Goal: Obtain resource: Download file/media

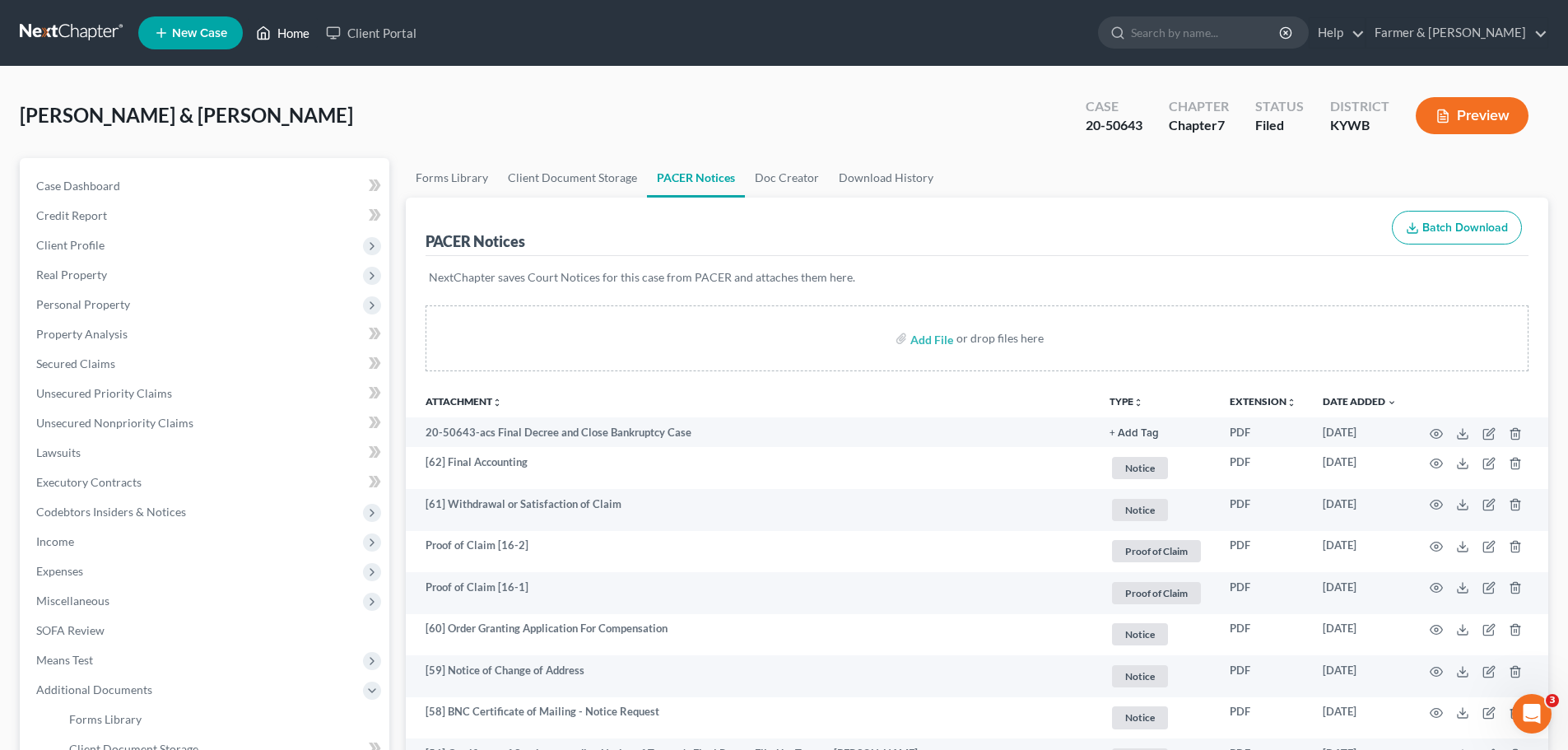
click at [291, 26] on link "Home" at bounding box center [283, 33] width 70 height 30
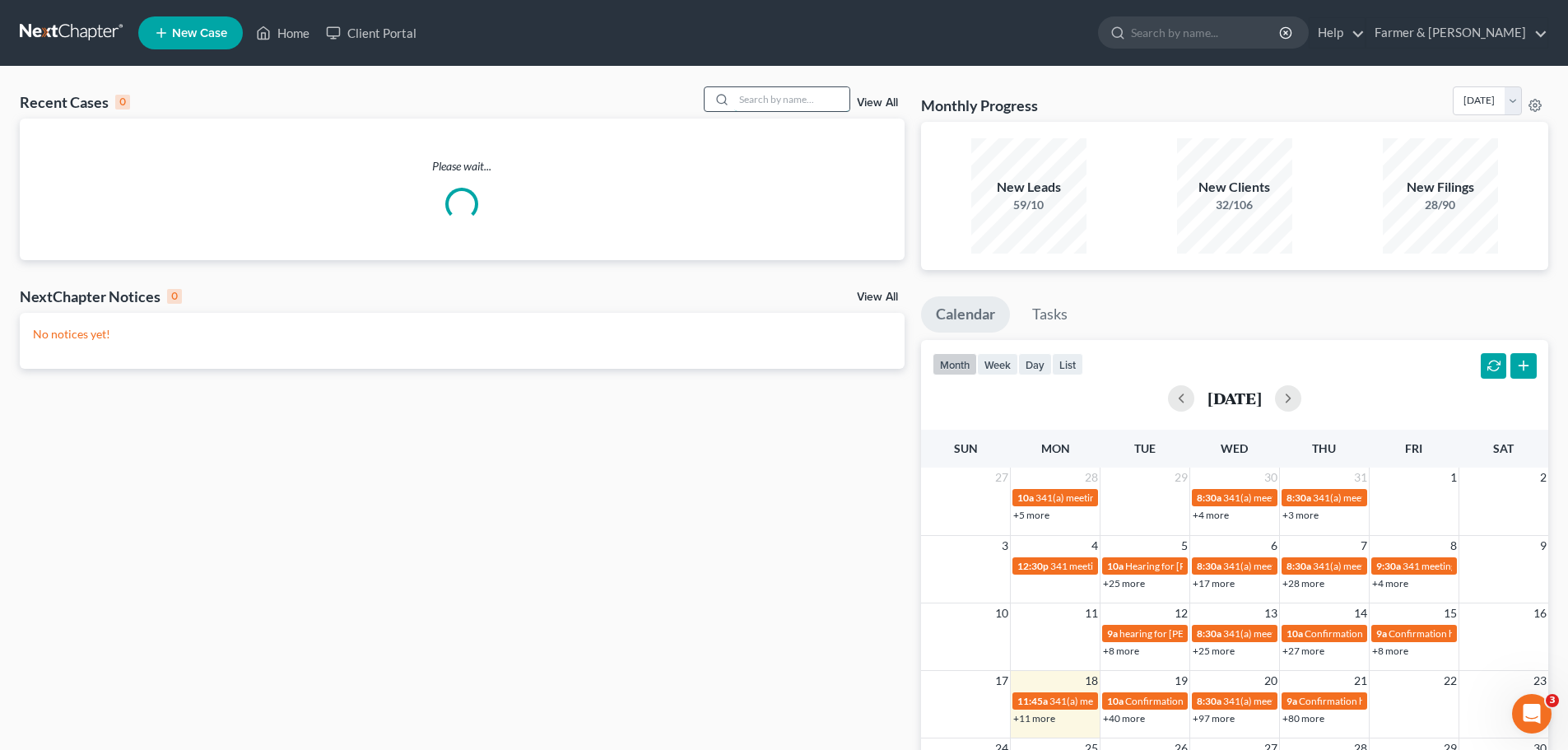
click at [753, 104] on input "search" at bounding box center [791, 98] width 115 height 24
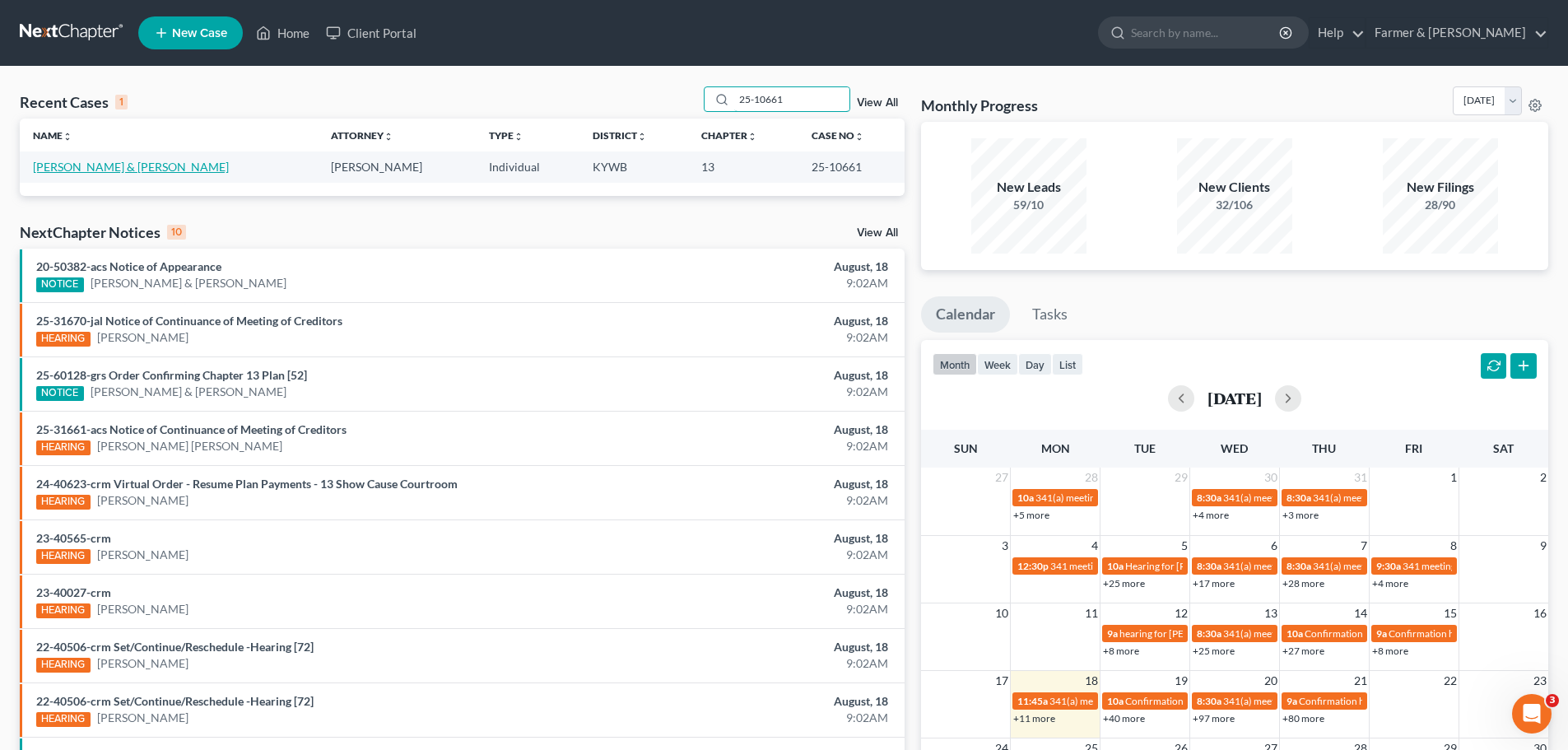
type input "25-10661"
click at [80, 165] on link "[PERSON_NAME] & [PERSON_NAME]" at bounding box center [130, 167] width 196 height 14
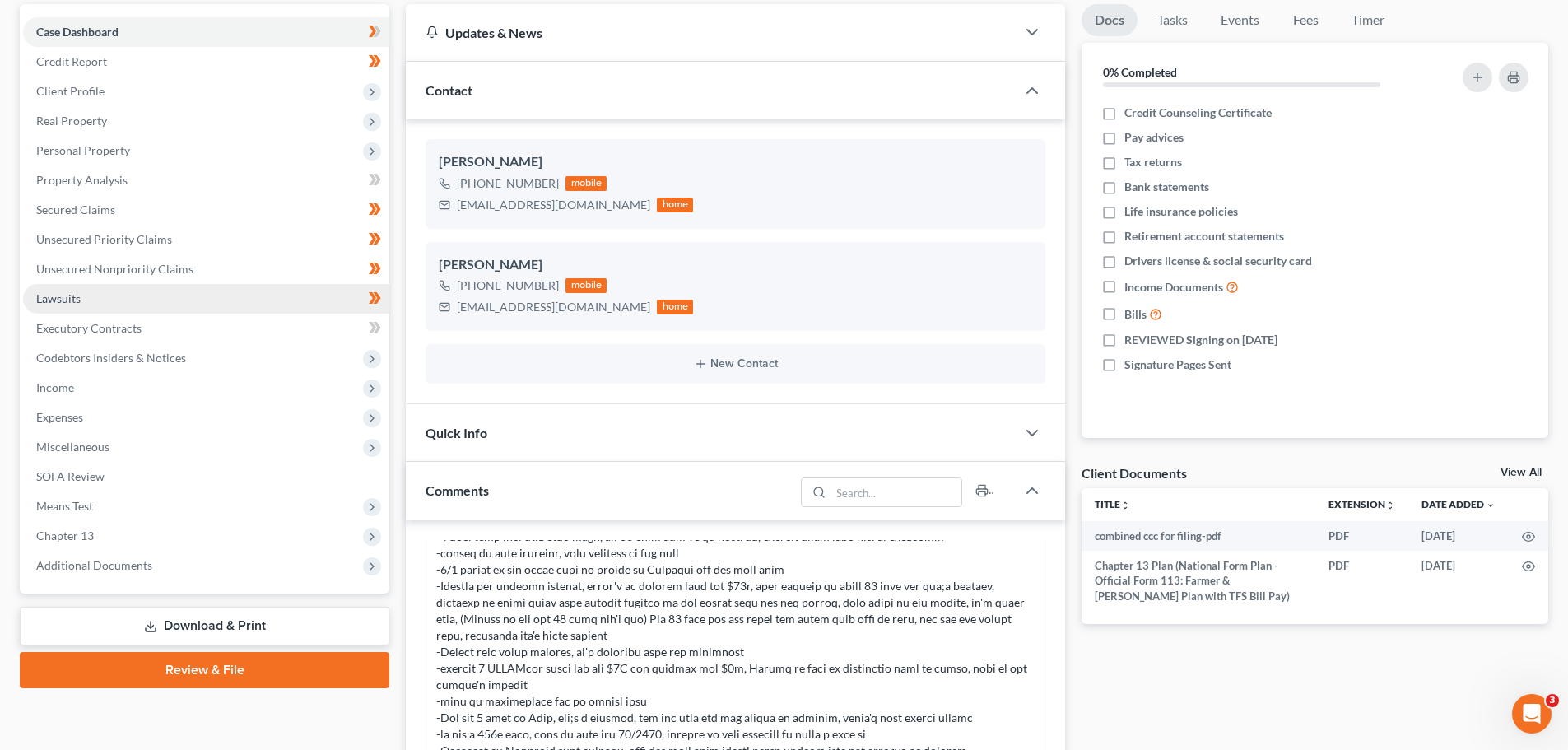
scroll to position [385, 0]
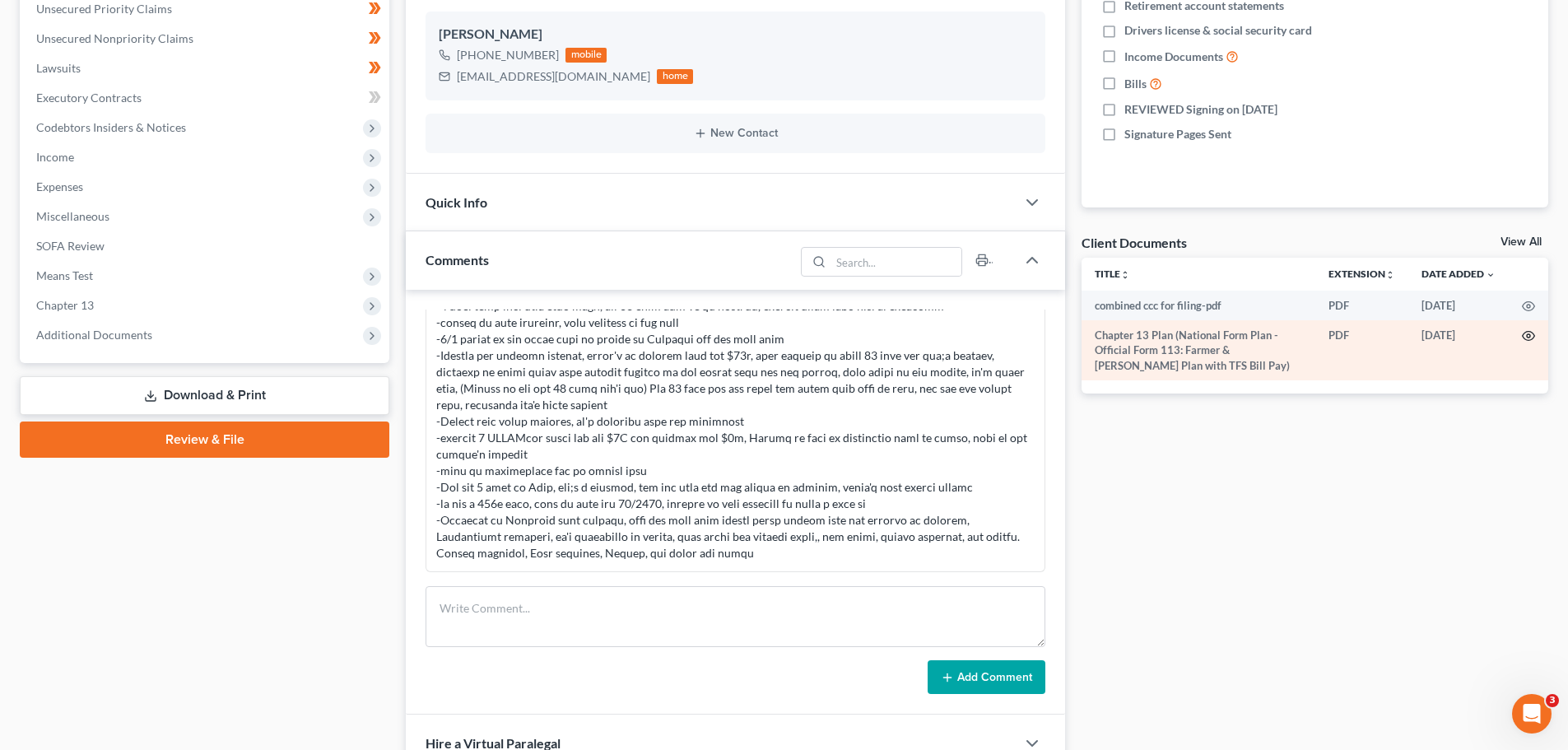
click at [1529, 332] on icon "button" at bounding box center [1528, 336] width 12 height 9
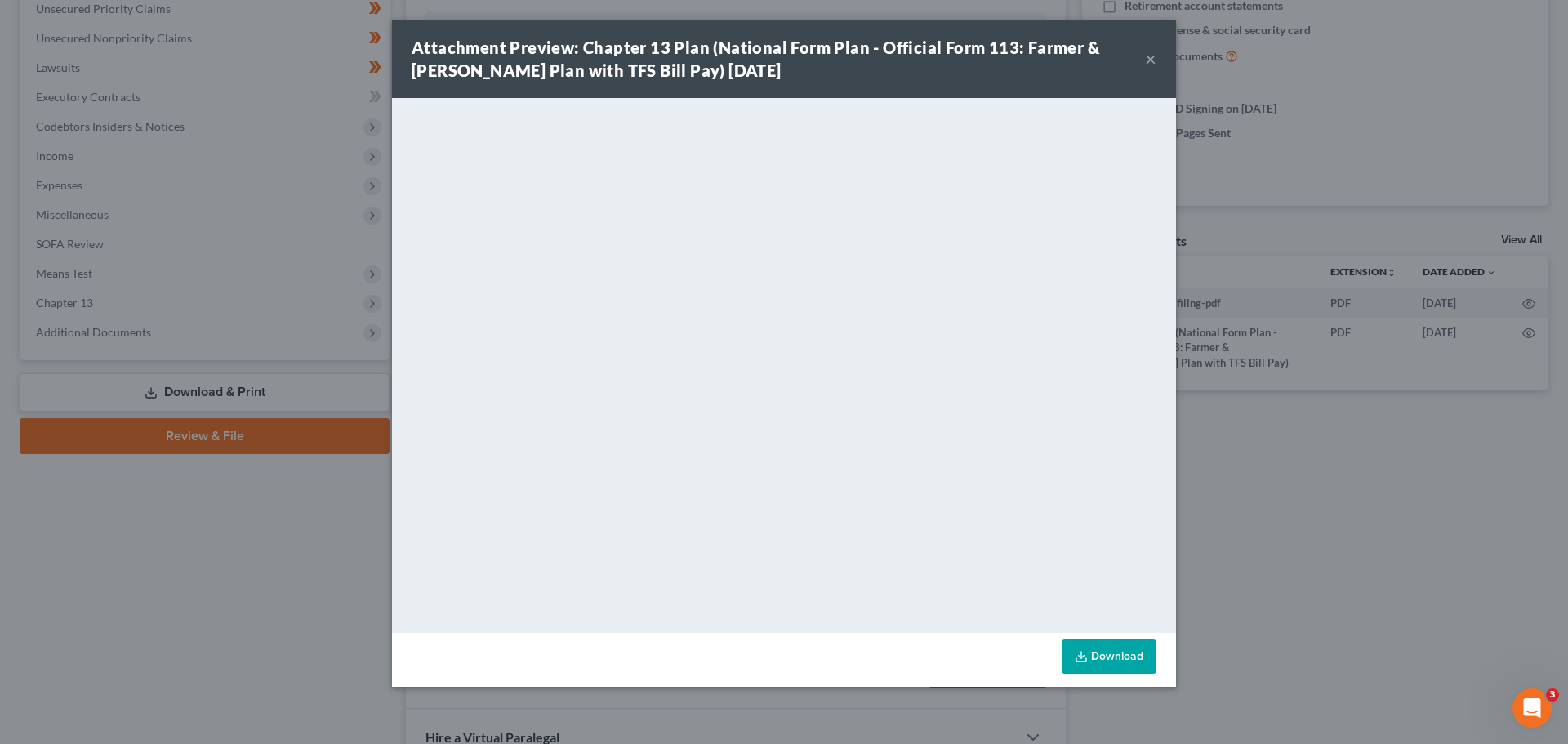
click at [1147, 56] on button "×" at bounding box center [1150, 58] width 11 height 19
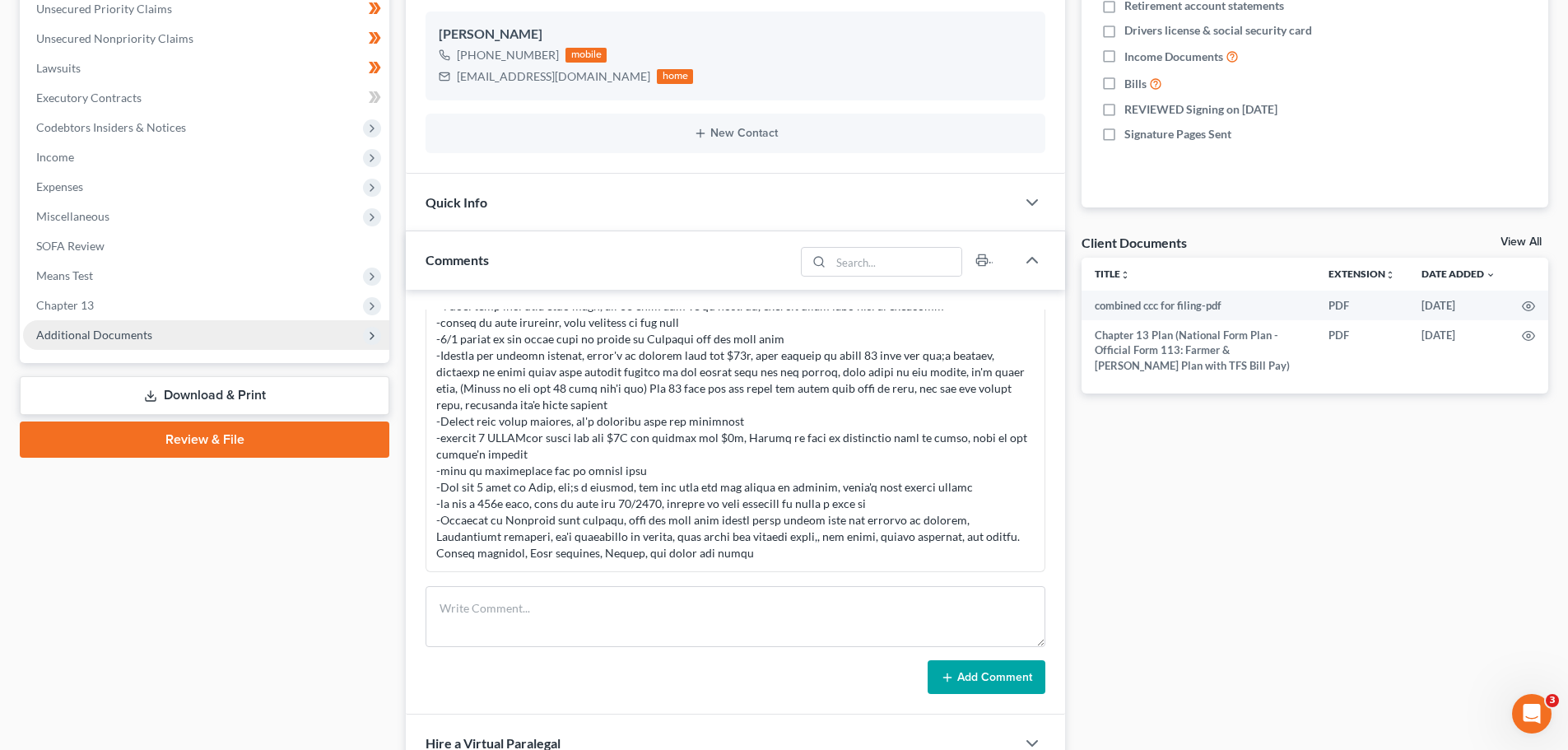
click at [130, 325] on span "Additional Documents" at bounding box center [205, 335] width 366 height 30
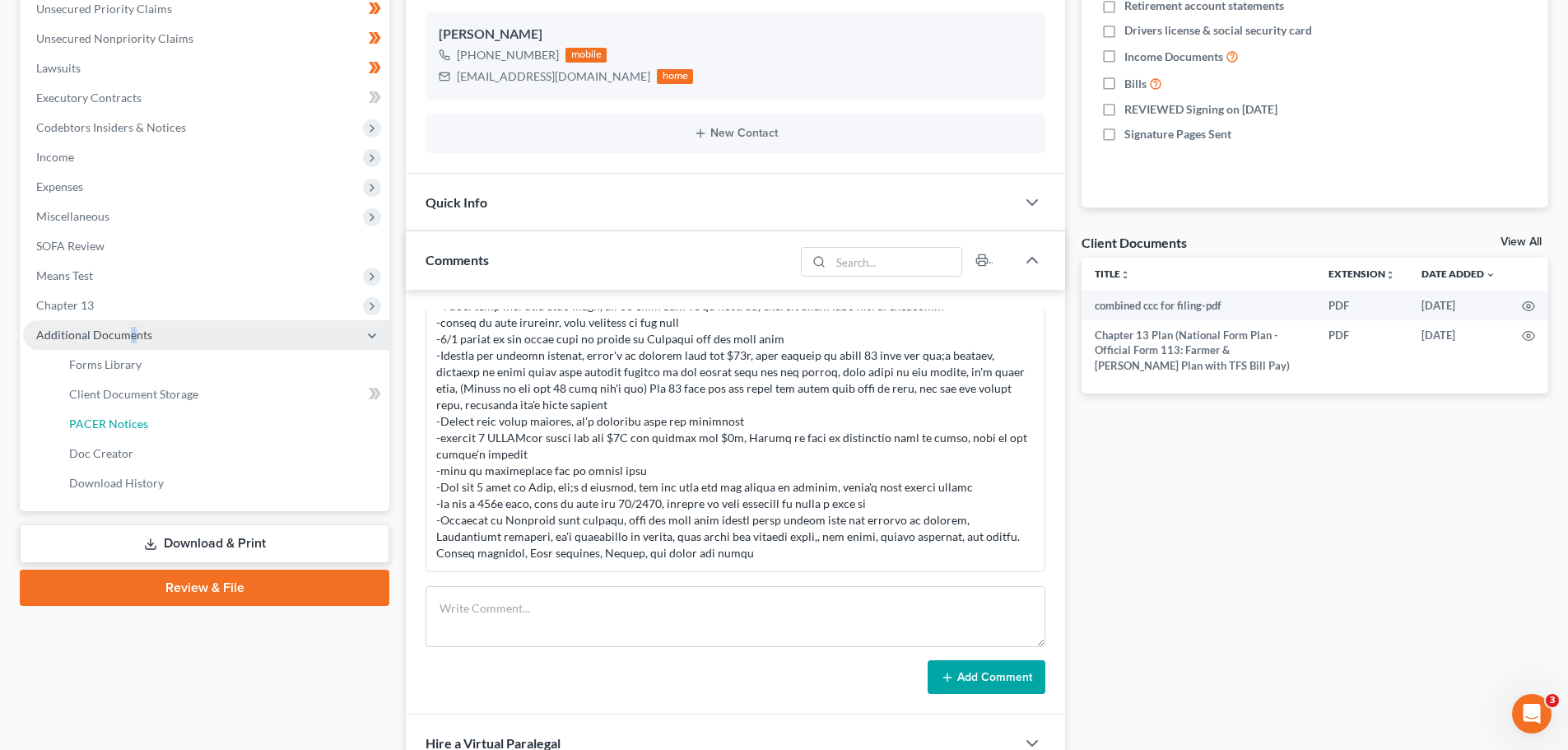
drag, startPoint x: 114, startPoint y: 421, endPoint x: 292, endPoint y: 406, distance: 178.6
click at [114, 421] on span "PACER Notices" at bounding box center [109, 423] width 79 height 14
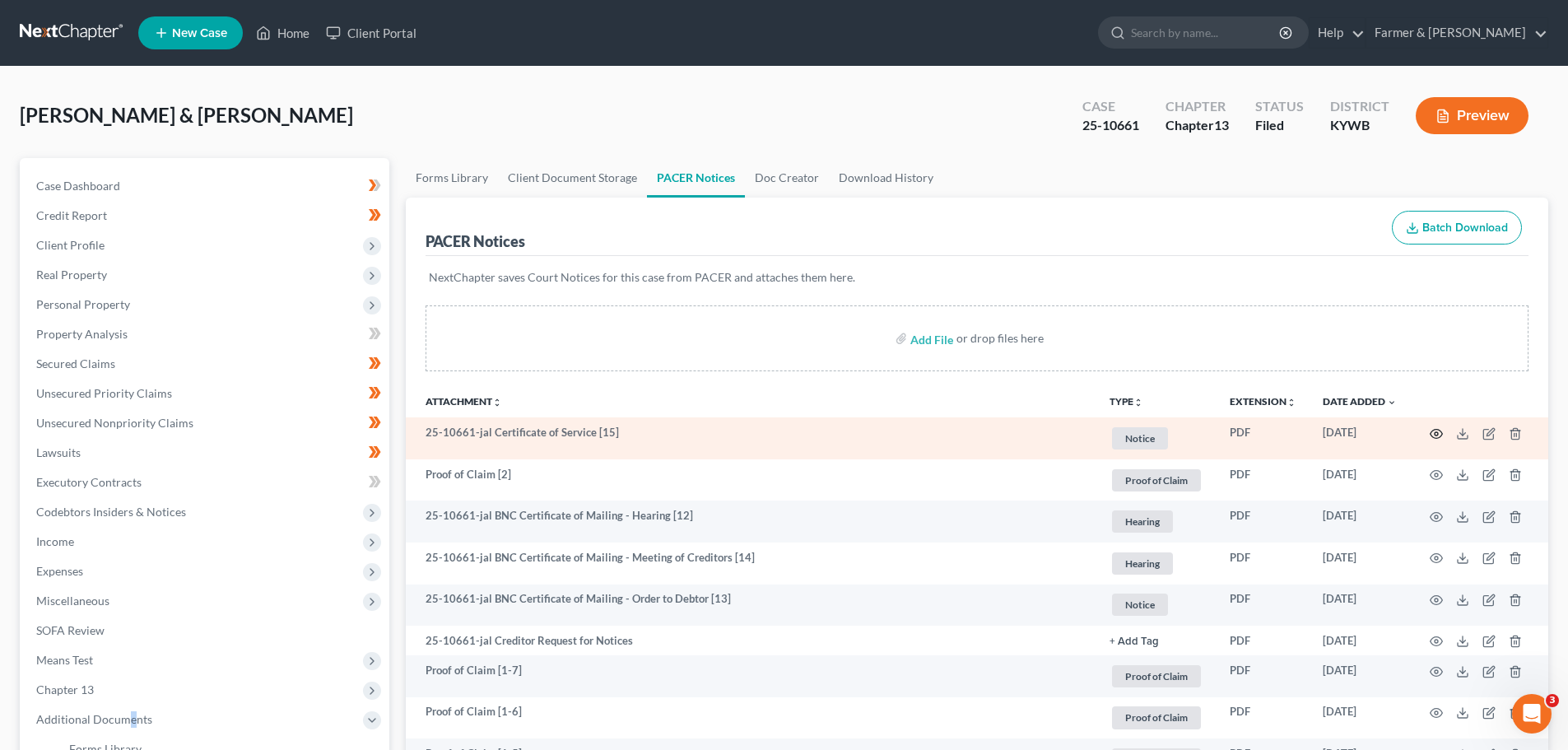
click at [1435, 435] on circle "button" at bounding box center [1436, 434] width 4 height 4
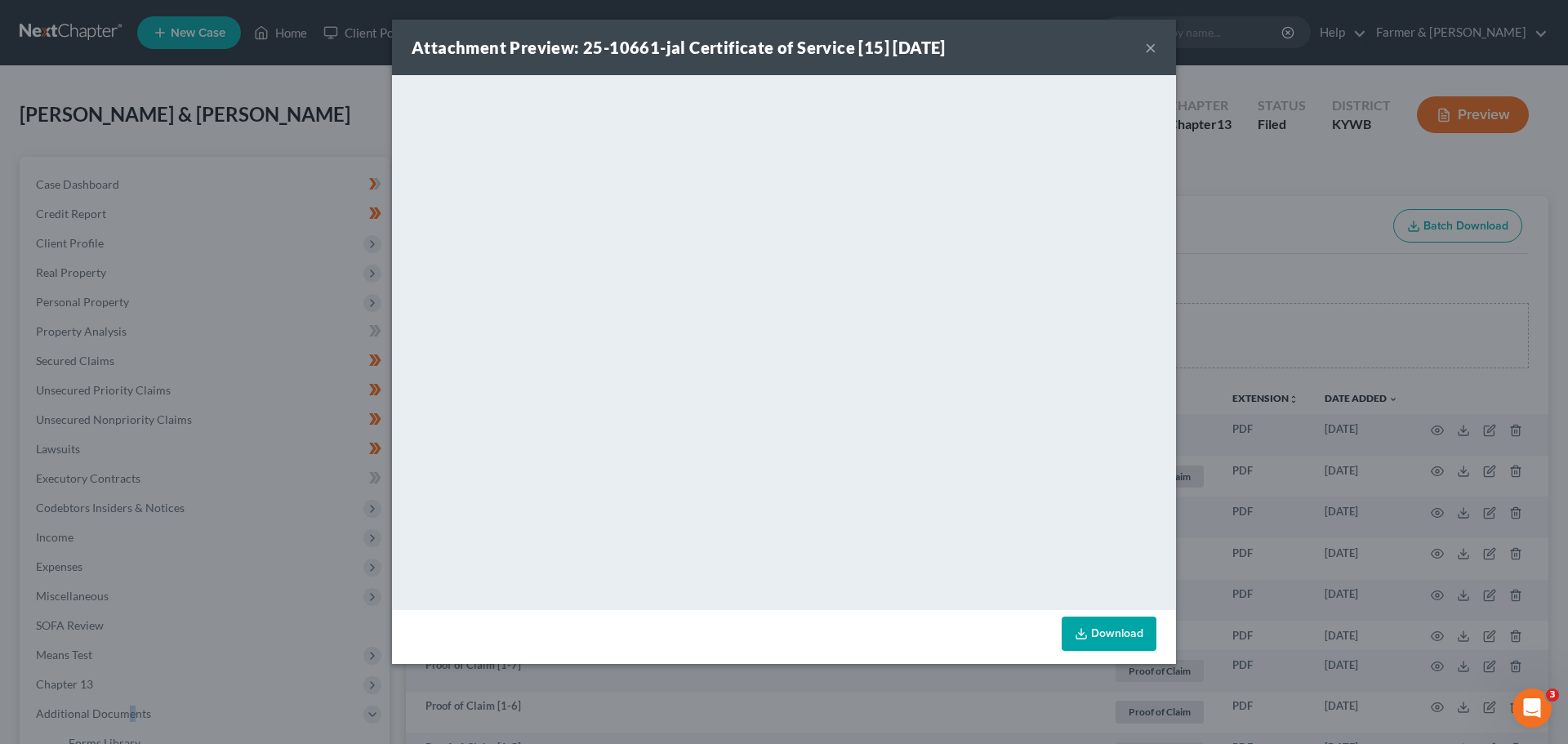
click at [1155, 47] on button "×" at bounding box center [1150, 47] width 11 height 19
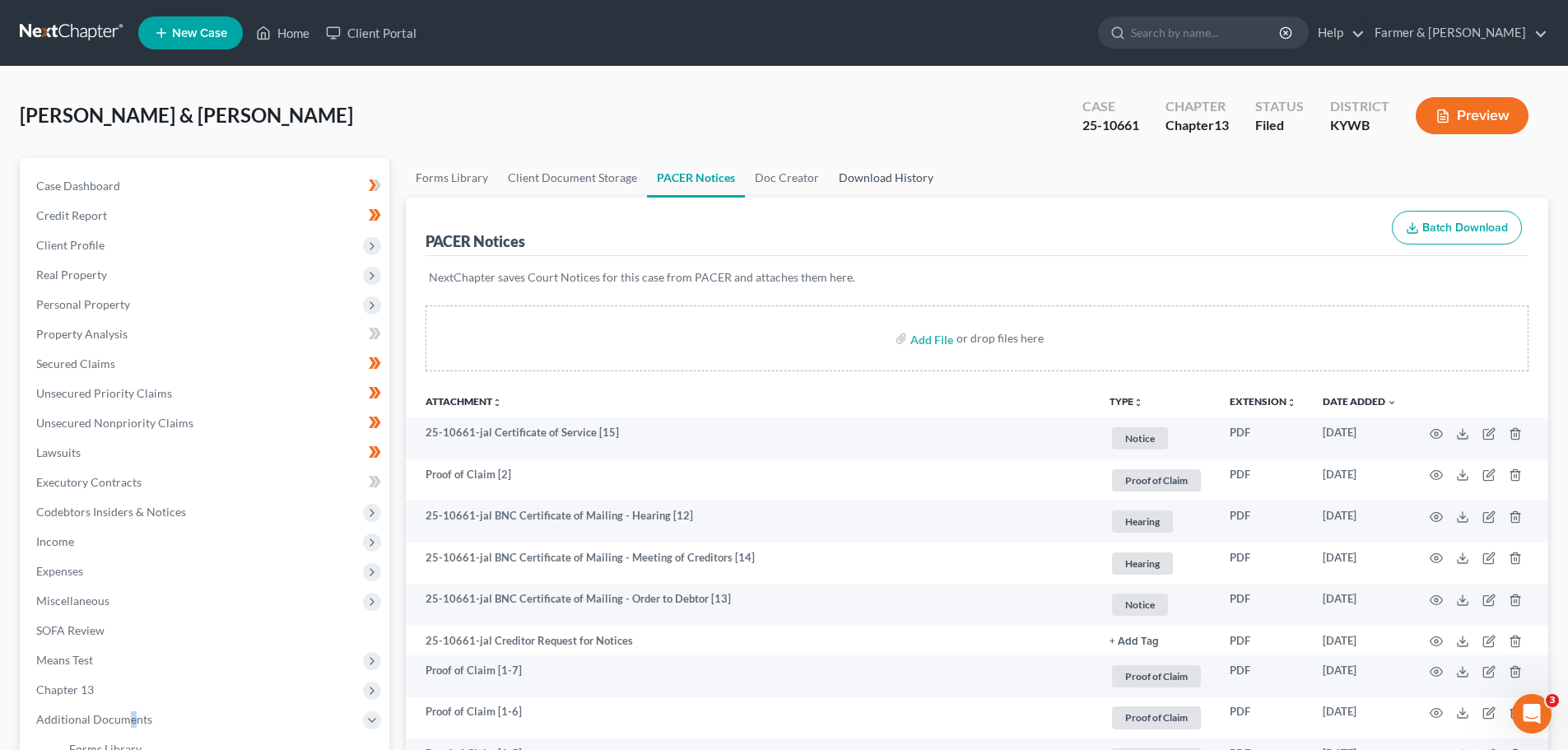
click at [873, 183] on link "Download History" at bounding box center [886, 177] width 114 height 40
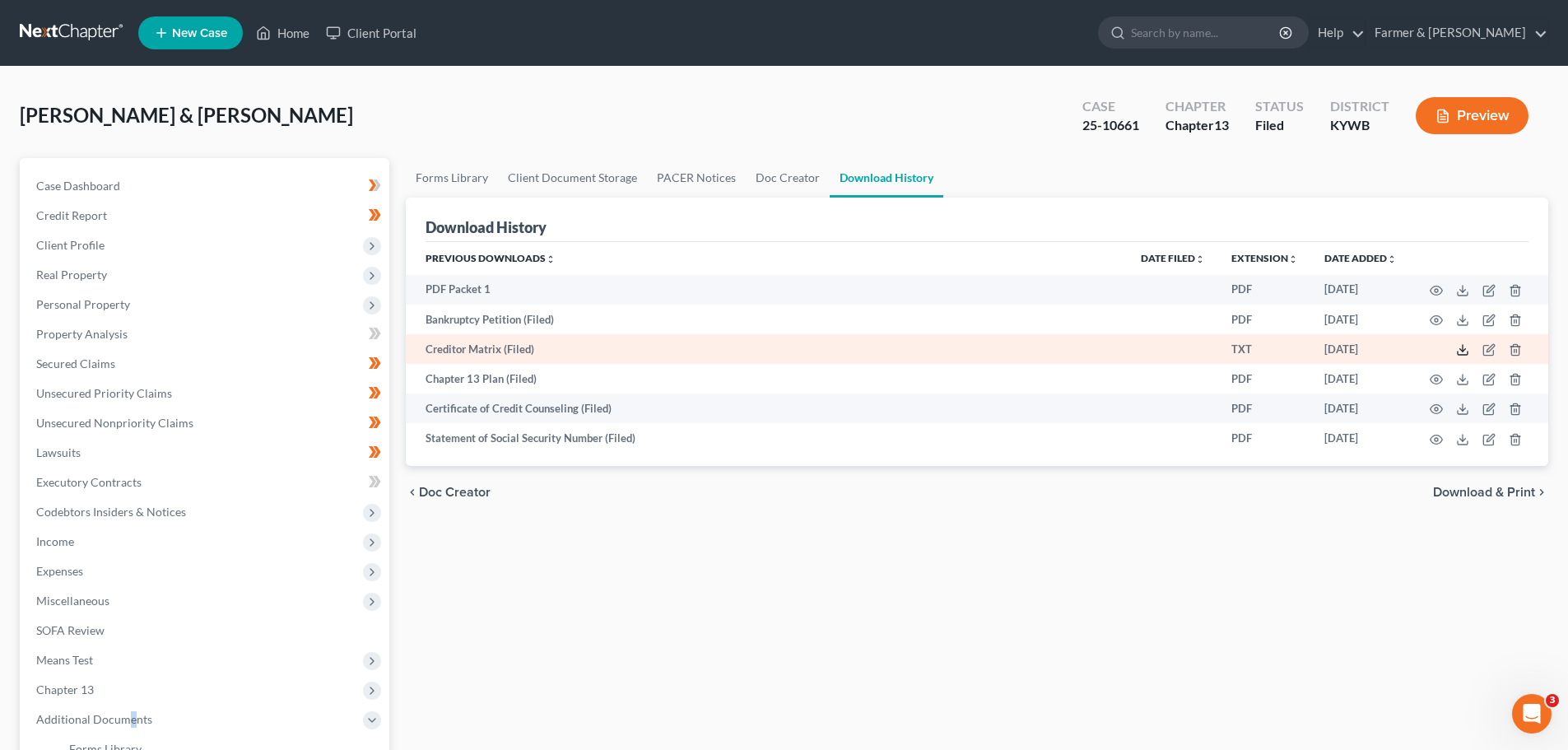
click at [1456, 348] on icon at bounding box center [1462, 350] width 13 height 13
